Goal: Information Seeking & Learning: Learn about a topic

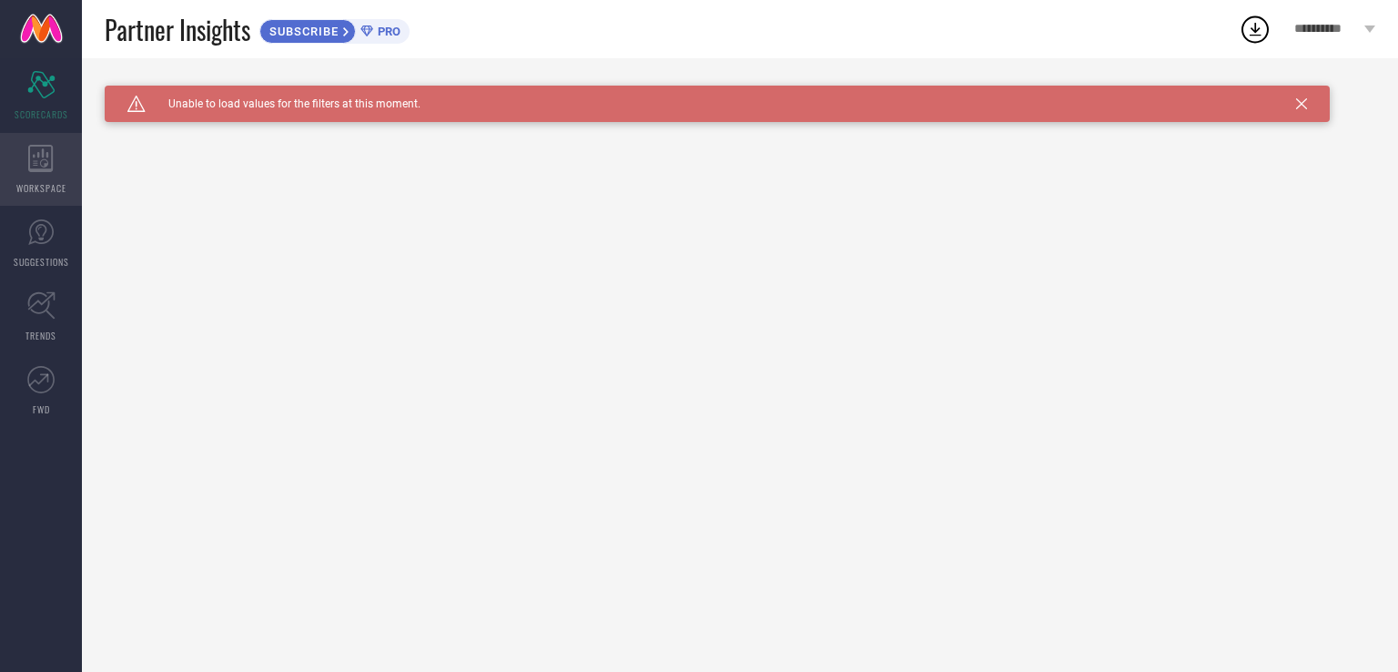
click at [26, 139] on div "WORKSPACE" at bounding box center [41, 169] width 82 height 73
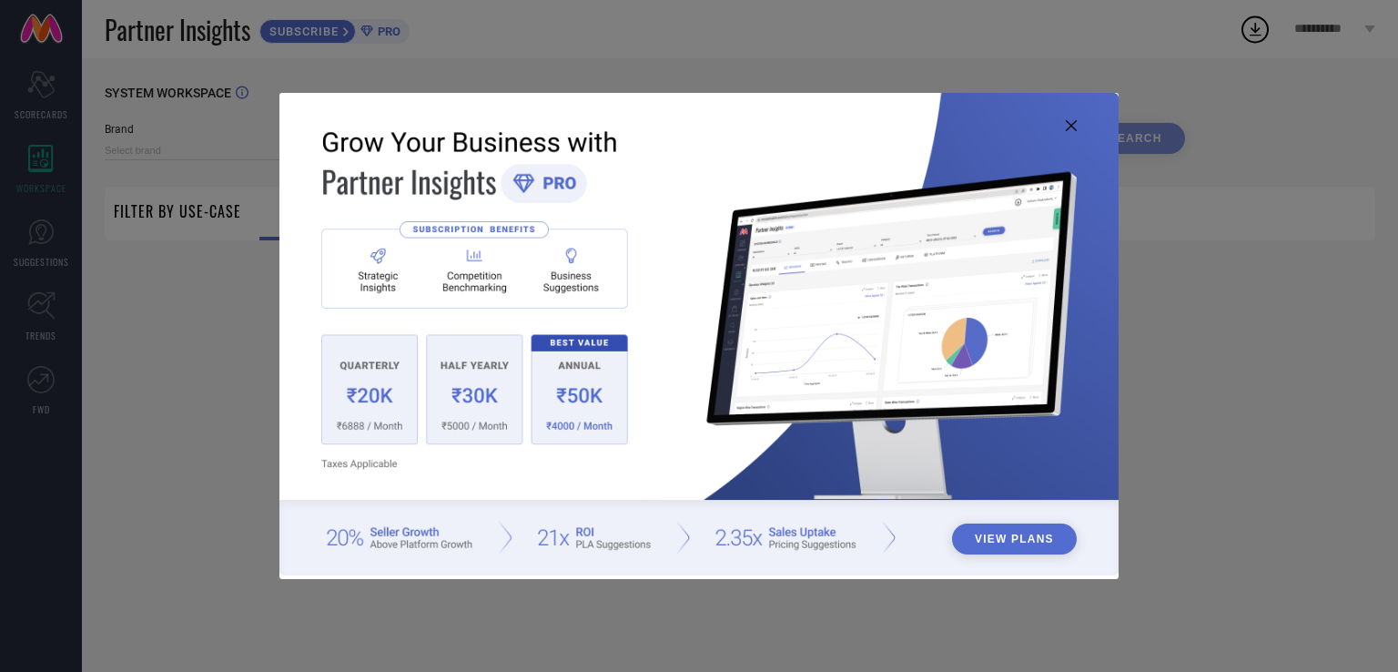
type input "1 STOP FASHION"
type input "All"
click at [39, 245] on div "View Plans" at bounding box center [699, 336] width 1398 height 672
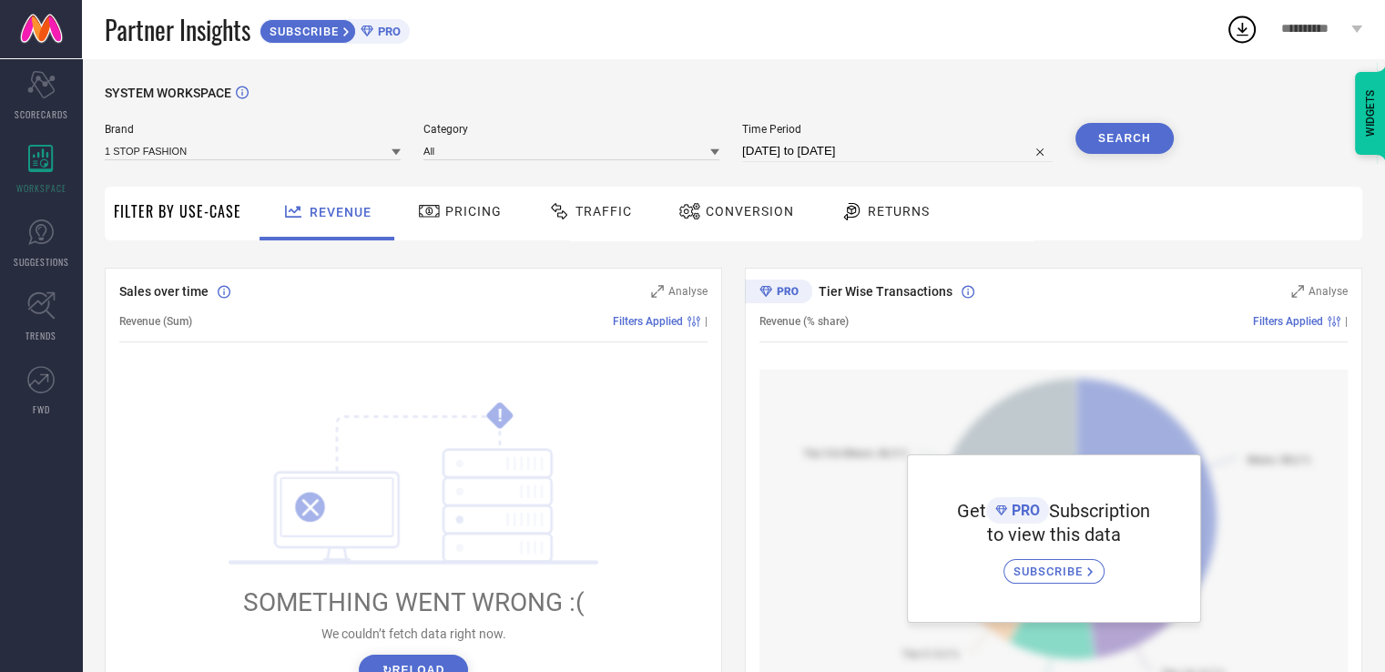
click at [731, 256] on div "SYSTEM WORKSPACE Brand 1 STOP FASHION Category All Time Period [DATE] to [DATE]…" at bounding box center [733, 643] width 1257 height 1115
click at [445, 212] on span "Pricing" at bounding box center [473, 211] width 56 height 15
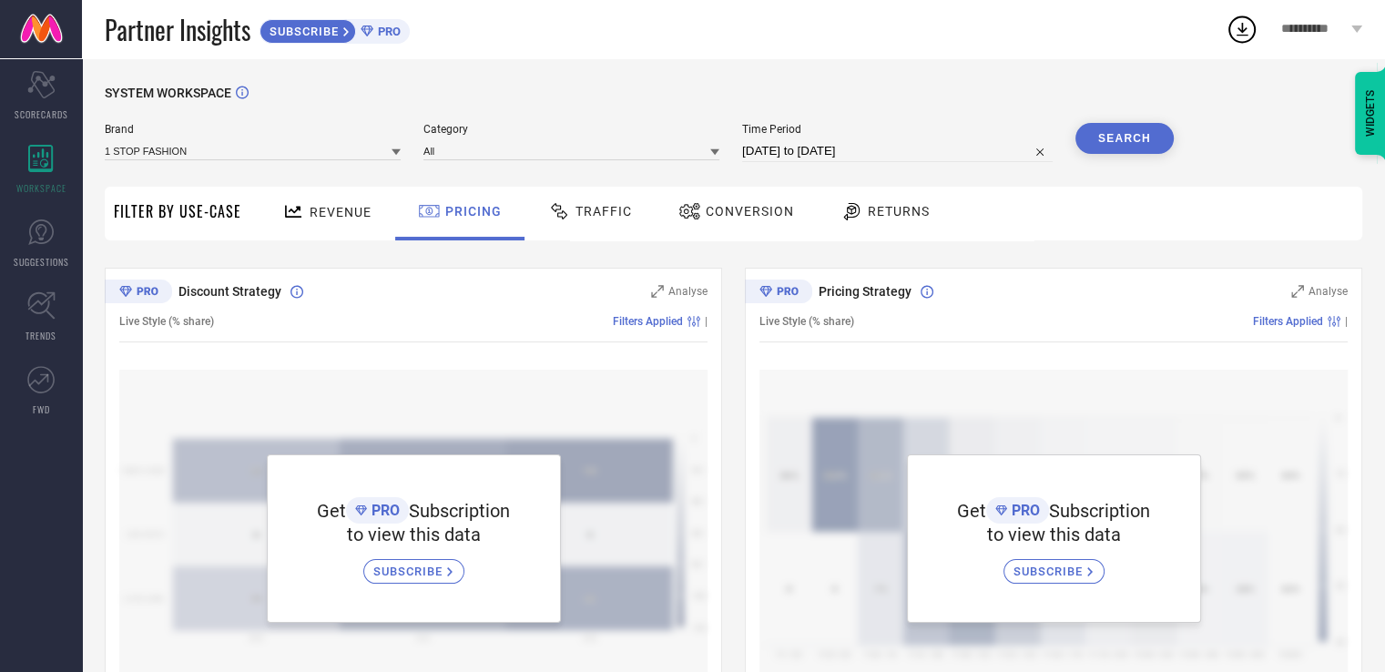
click at [612, 216] on span "Traffic" at bounding box center [603, 211] width 56 height 15
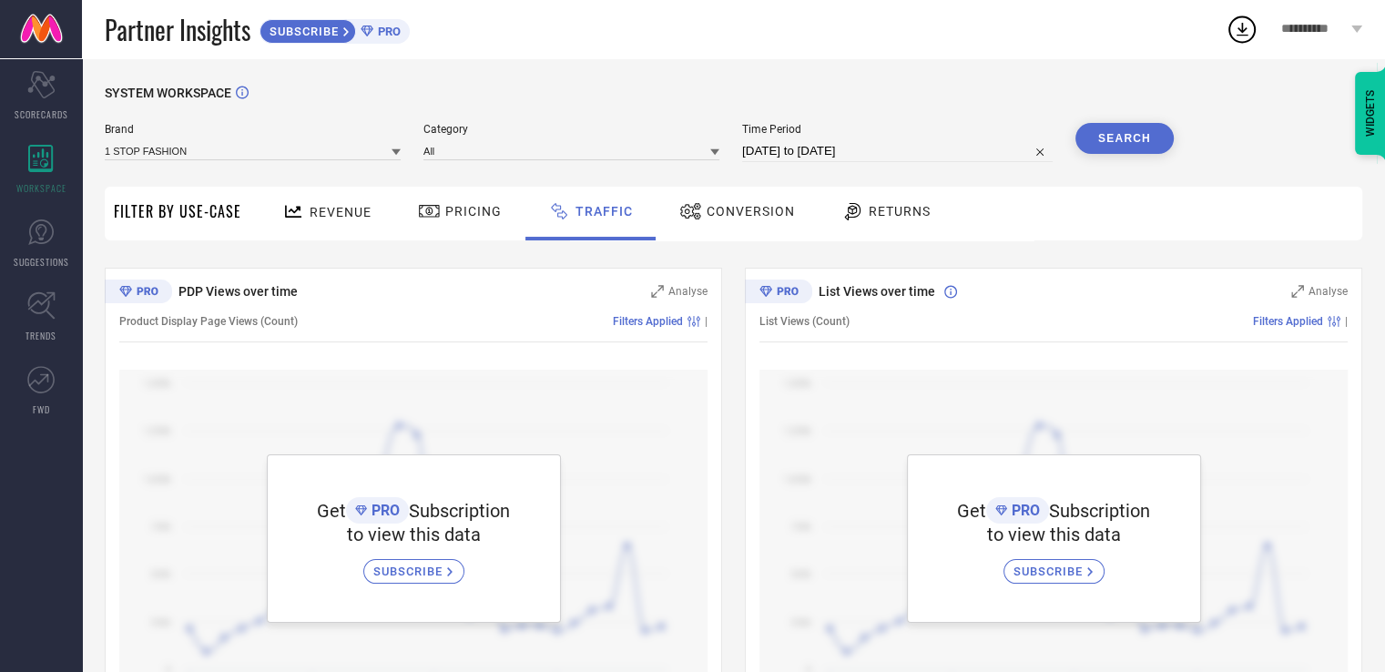
click at [886, 203] on div "Returns" at bounding box center [886, 211] width 98 height 31
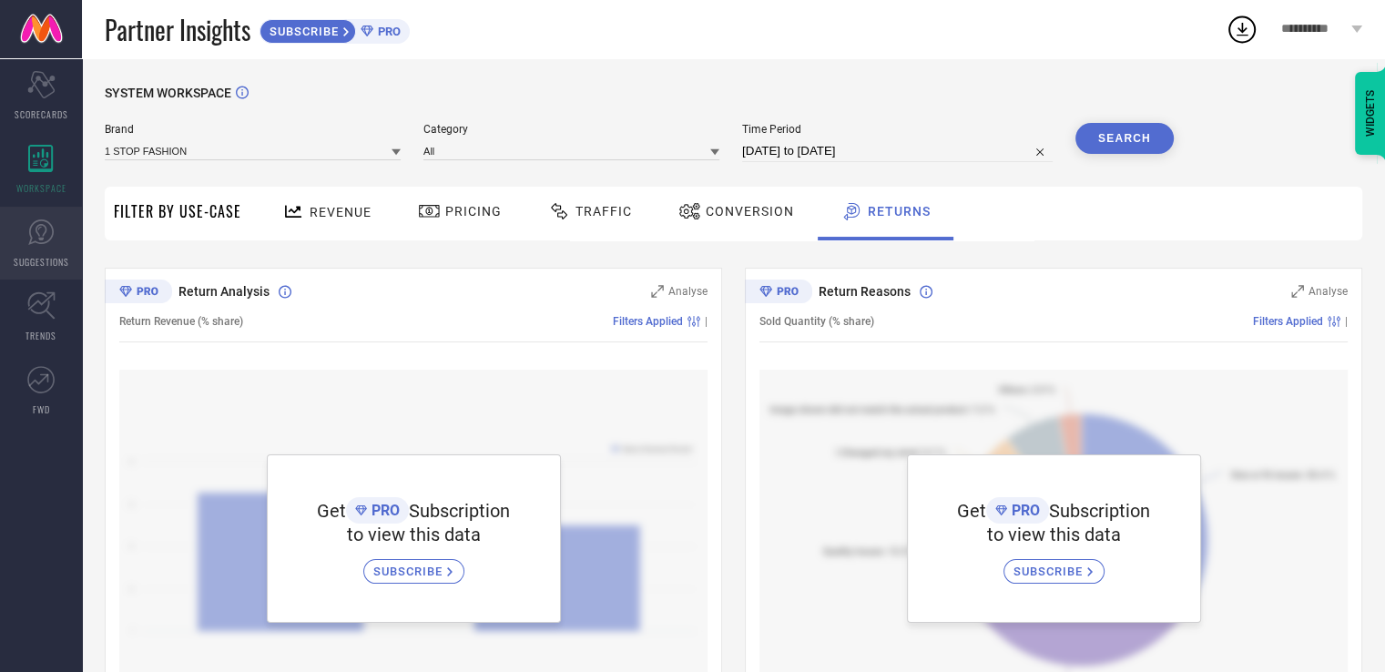
click at [50, 224] on icon at bounding box center [40, 231] width 25 height 25
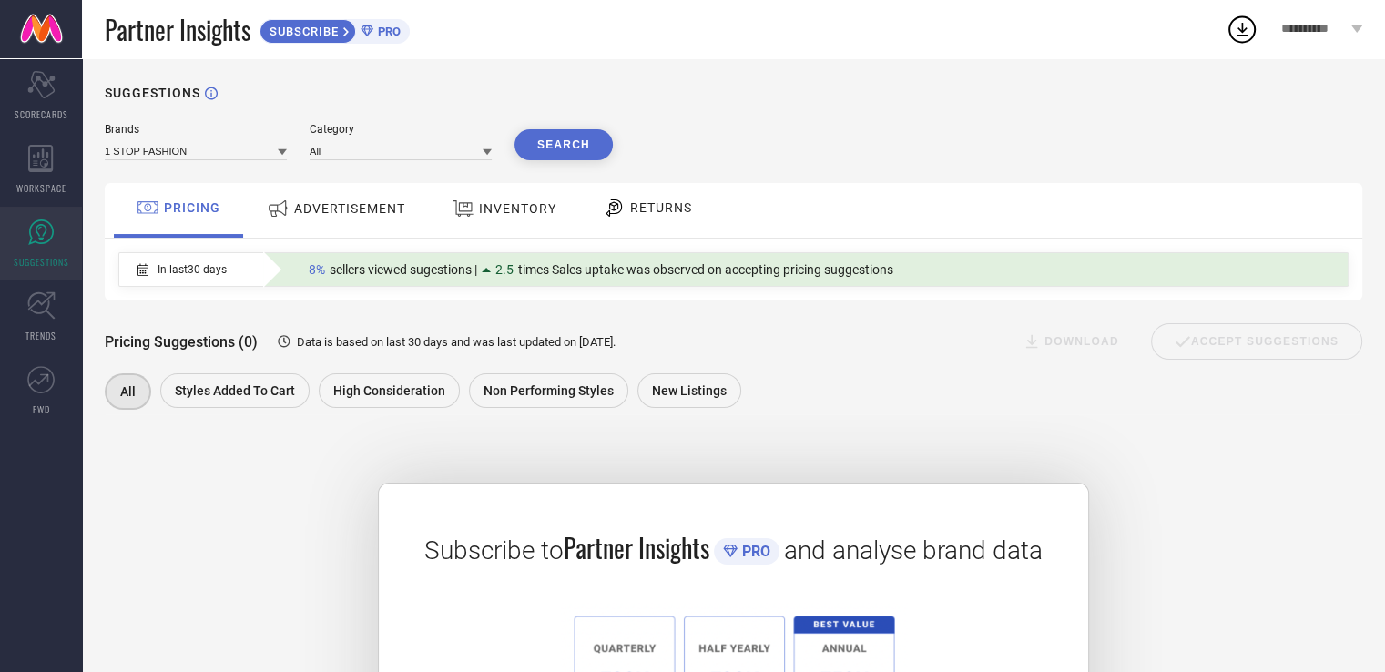
click at [392, 21] on div "SUBSCRIBE PRO" at bounding box center [334, 31] width 150 height 25
click at [497, 216] on span "INVENTORY" at bounding box center [517, 208] width 77 height 15
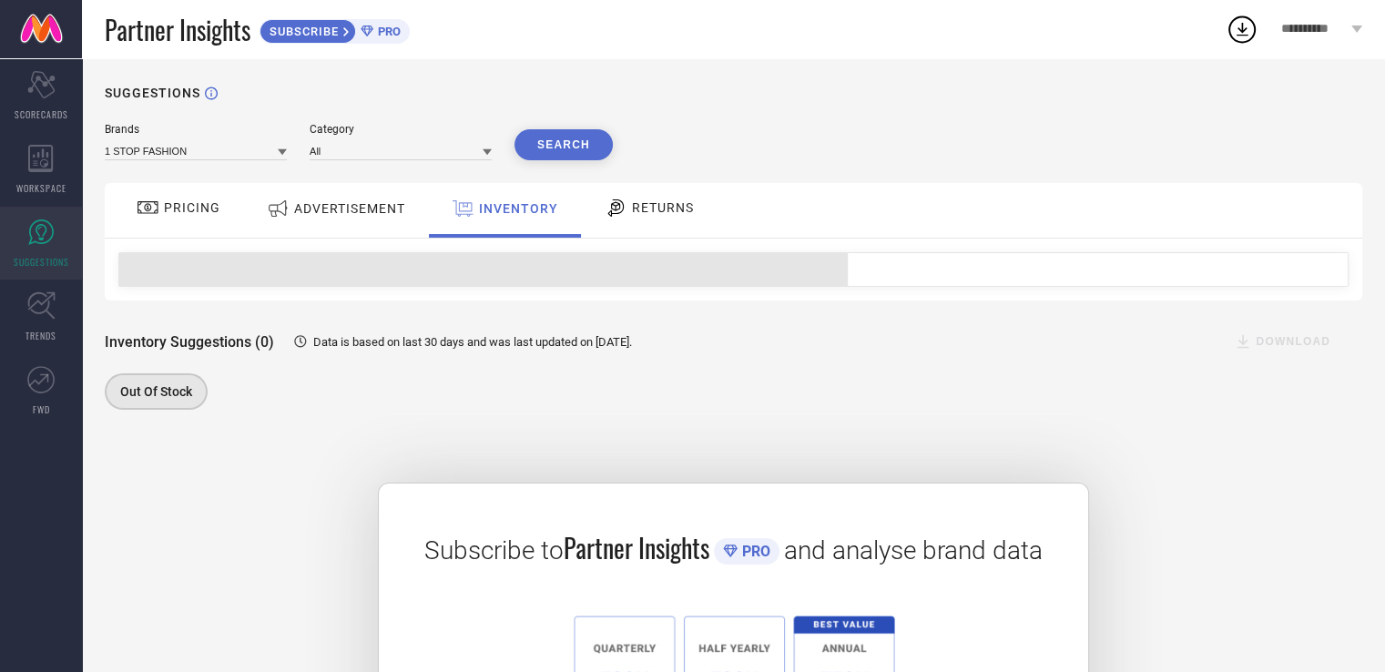
click at [199, 231] on div "PRICING" at bounding box center [178, 210] width 129 height 55
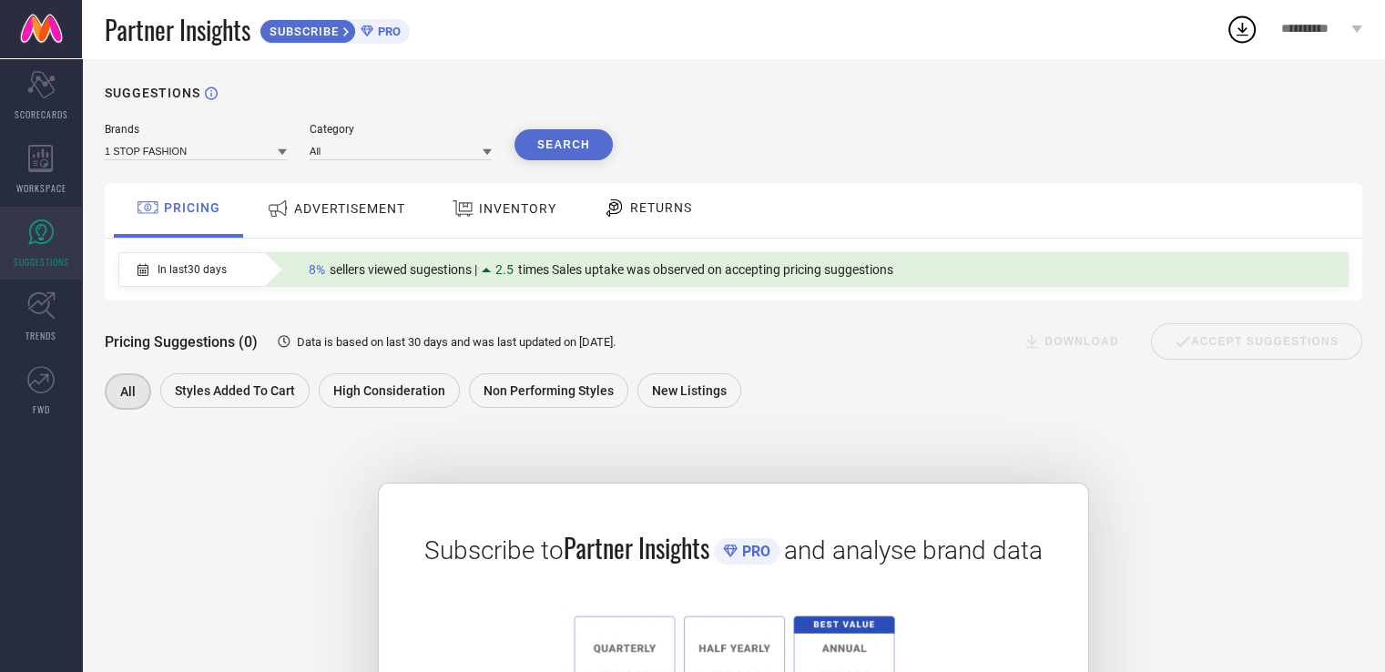
click at [400, 267] on span "sellers viewed sugestions |" at bounding box center [403, 269] width 147 height 15
click at [650, 276] on span "times Sales uptake was observed on accepting pricing suggestions" at bounding box center [705, 269] width 375 height 15
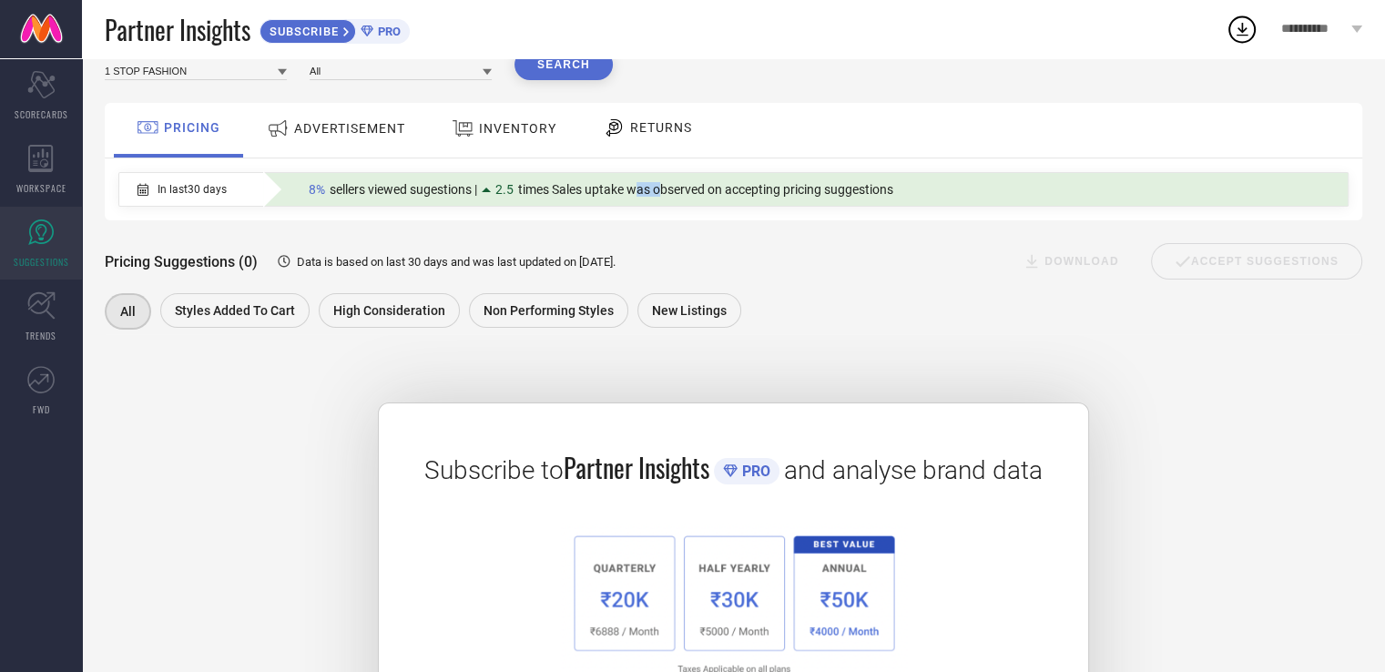
scroll to position [84, 0]
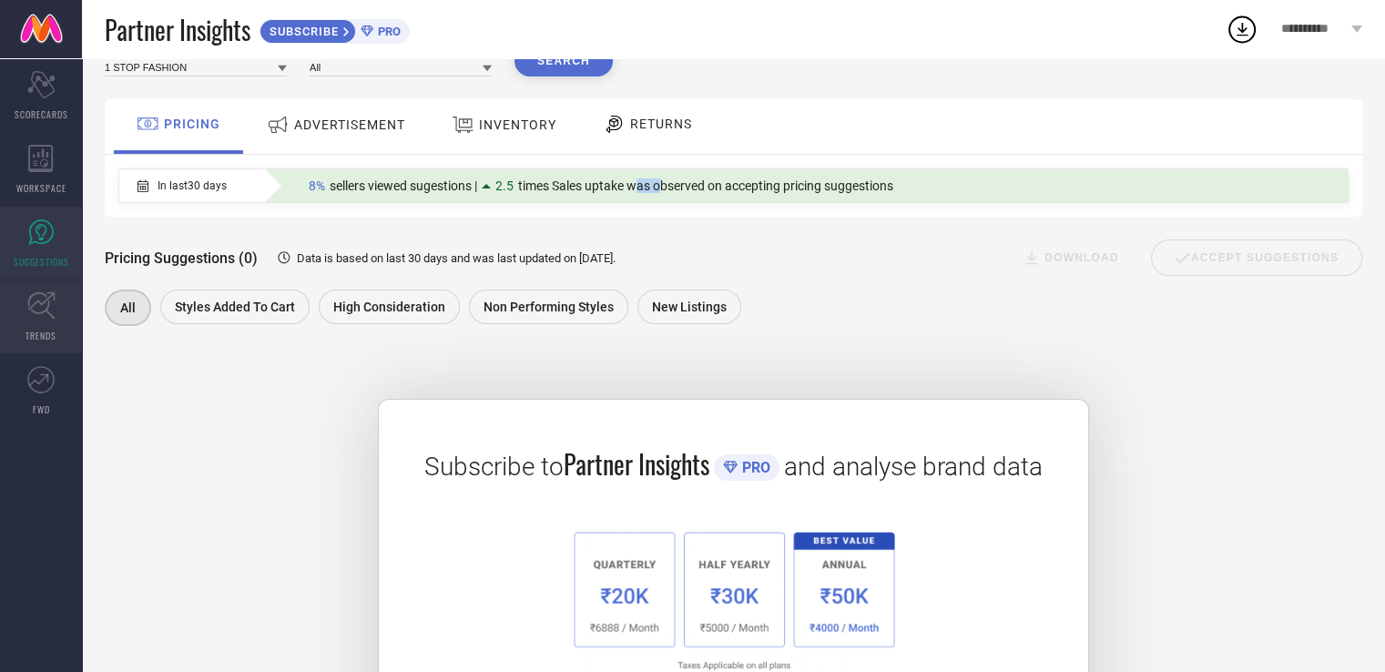
click at [14, 294] on link "TRENDS" at bounding box center [41, 316] width 82 height 73
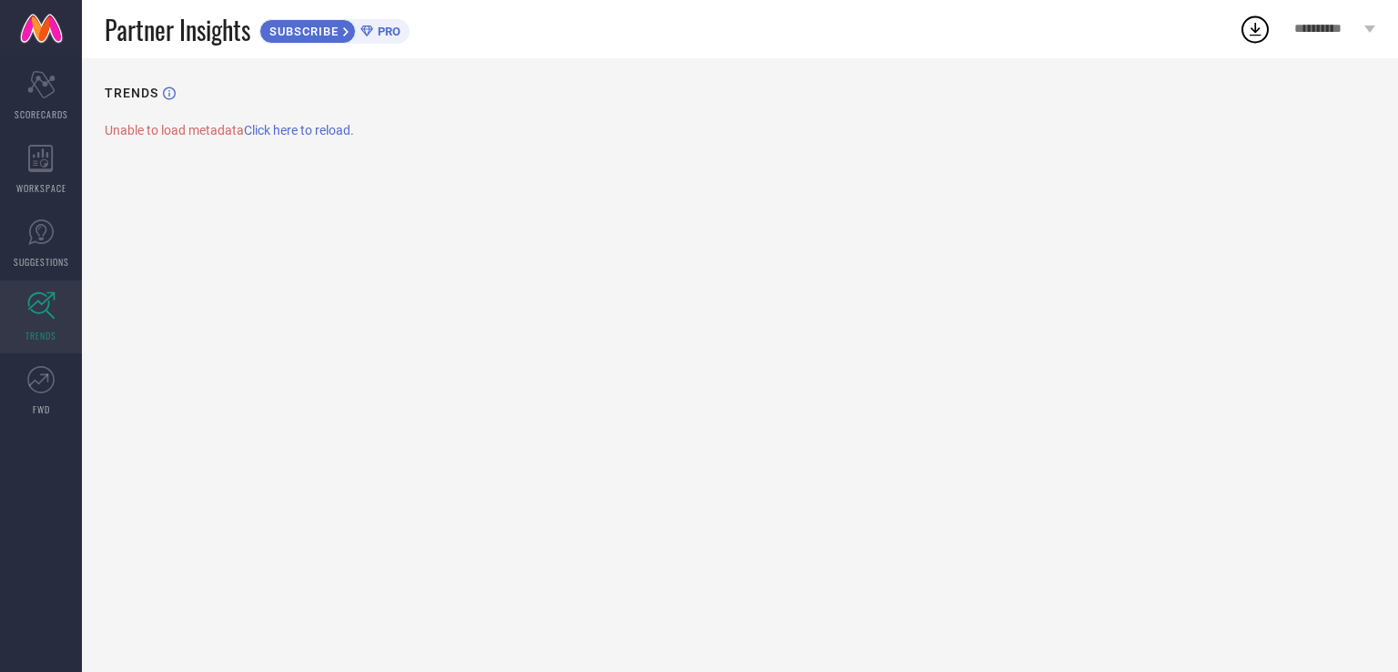
click at [139, 117] on div "TRENDS" at bounding box center [740, 104] width 1271 height 37
click at [185, 132] on div "Unable to load metadata Click here to reload." at bounding box center [740, 130] width 1271 height 15
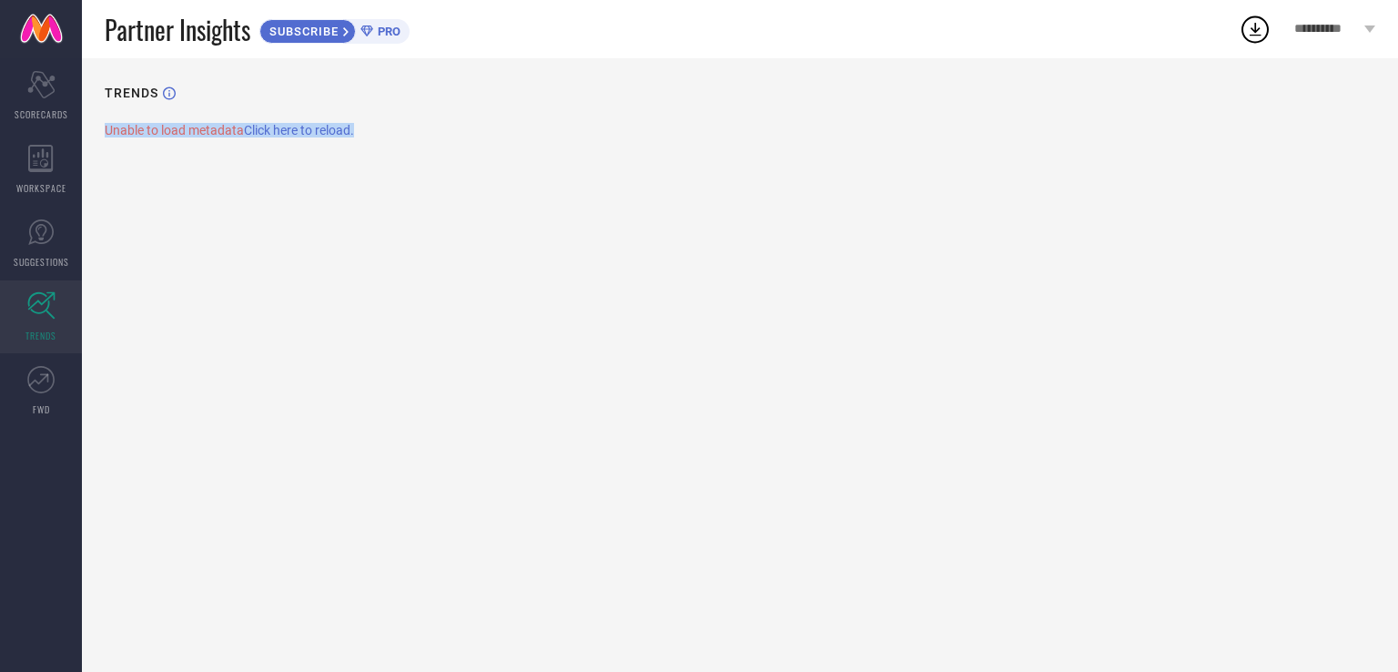
click at [478, 125] on div "Unable to load metadata Click here to reload." at bounding box center [740, 130] width 1271 height 15
